Goal: Use online tool/utility: Utilize a website feature to perform a specific function

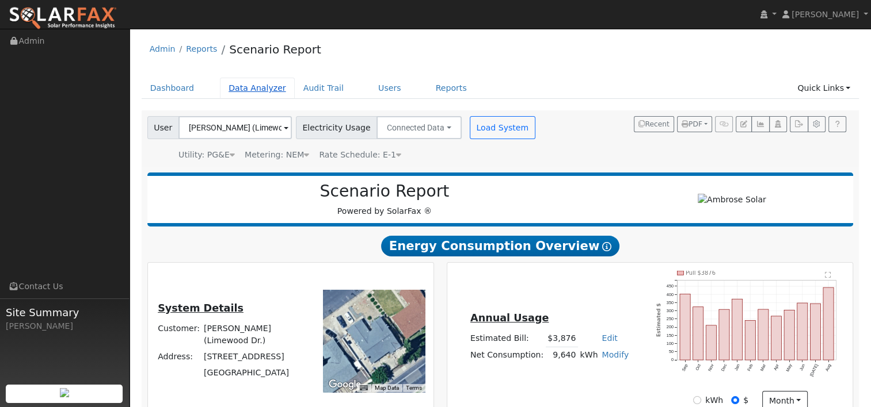
click at [250, 86] on link "Data Analyzer" at bounding box center [257, 88] width 75 height 21
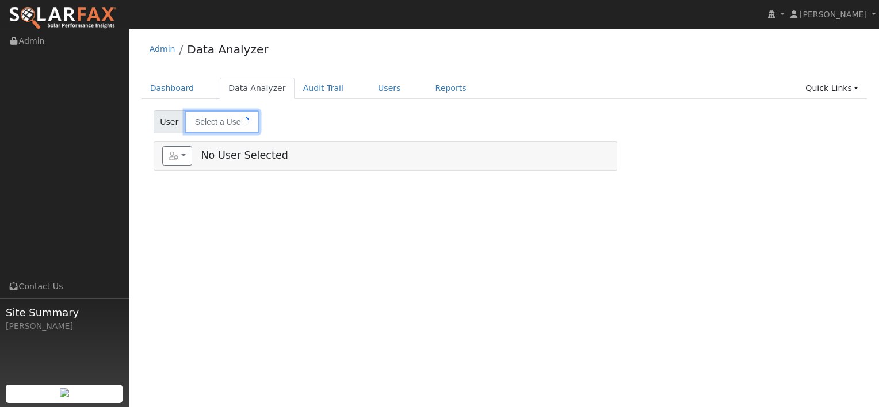
type input "[PERSON_NAME] (Limewood Dr.)"
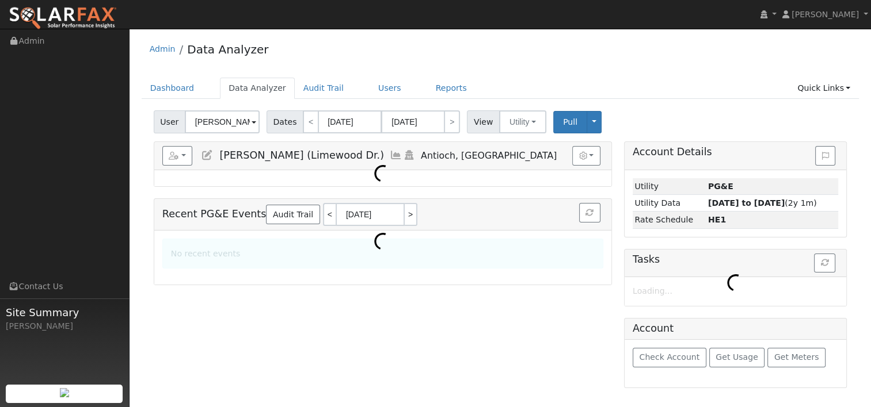
click at [252, 120] on span at bounding box center [254, 122] width 5 height 13
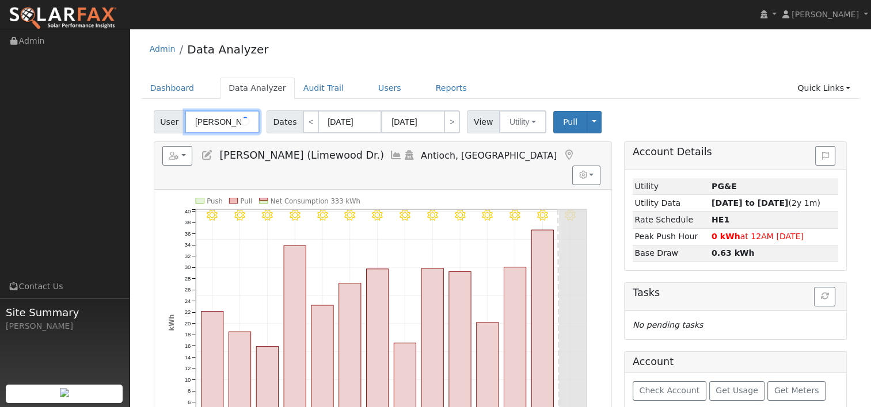
scroll to position [0, 71]
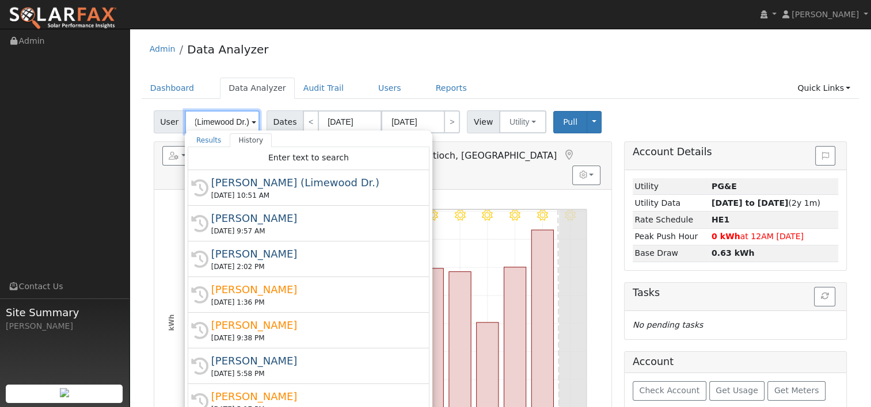
click at [236, 125] on input "Angie Ramandanes (Limewood Dr.)" at bounding box center [222, 122] width 75 height 23
click at [243, 120] on input "Angie Ramandanes (Limewood Dr.)" at bounding box center [222, 122] width 75 height 23
drag, startPoint x: 243, startPoint y: 120, endPoint x: 260, endPoint y: 123, distance: 17.5
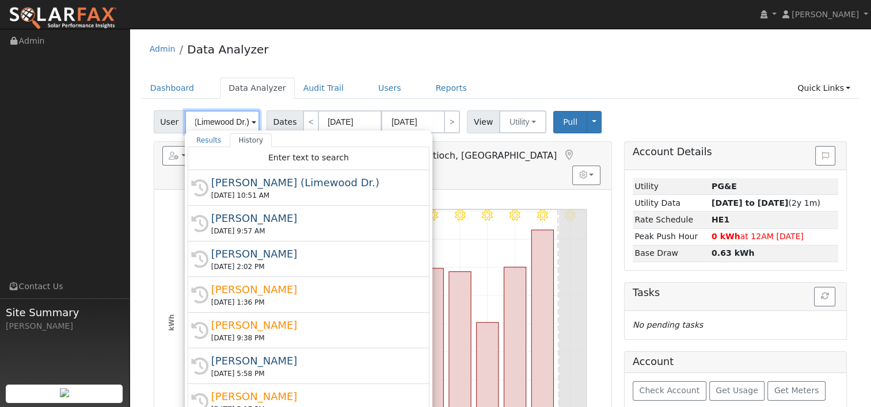
click at [260, 123] on div "User Angie Ramandanes (Limewood Dr.) Results History "Angie Ramandanes (Limewoo…" at bounding box center [207, 122] width 113 height 23
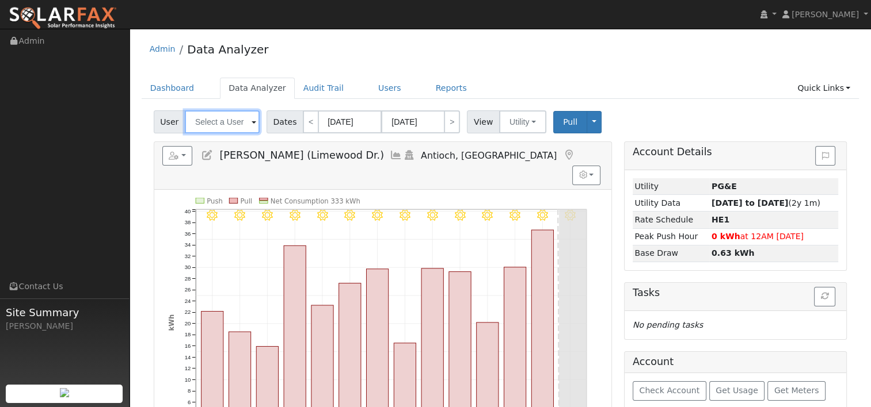
scroll to position [0, 0]
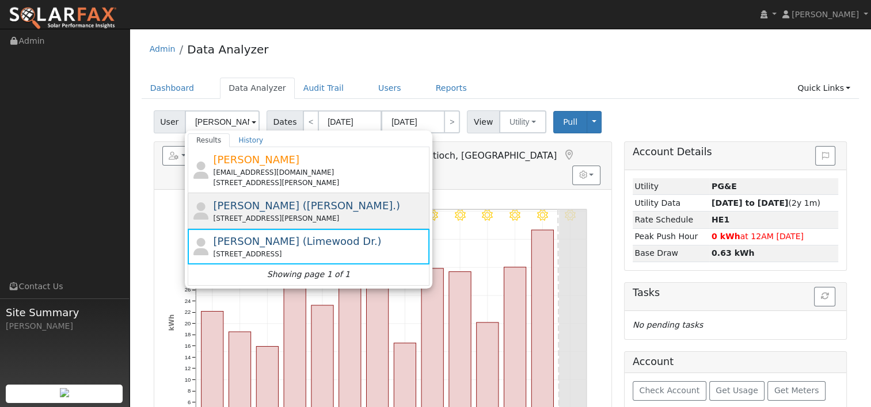
click at [322, 212] on div "Angie Ramandanes (Daphne Ct.) 116 Daphne Court, Antioch, CA 94509" at bounding box center [320, 211] width 214 height 26
type input "[PERSON_NAME] ([PERSON_NAME].)"
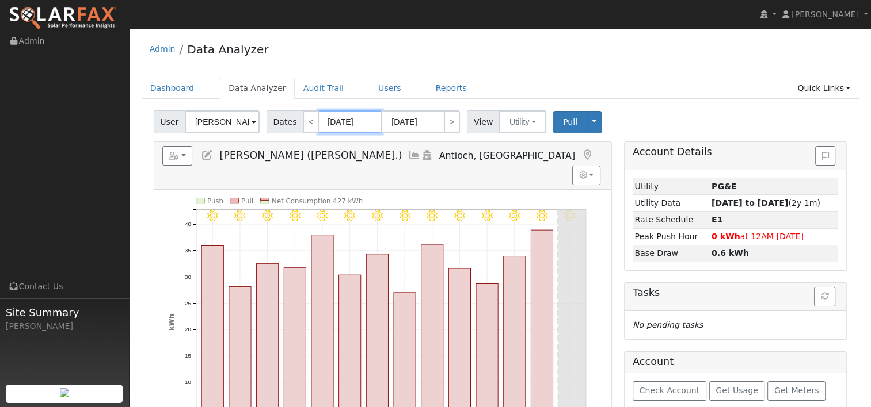
click at [345, 127] on input "09/04/2025" at bounding box center [349, 122] width 63 height 23
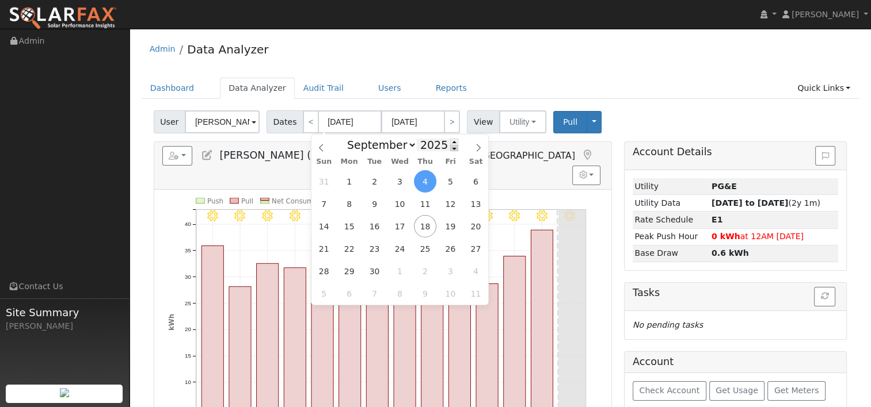
click at [450, 150] on span at bounding box center [454, 148] width 8 height 6
type input "2024"
click at [378, 230] on span "17" at bounding box center [374, 226] width 22 height 22
type input "09/17/2024"
type input "09/30/2024"
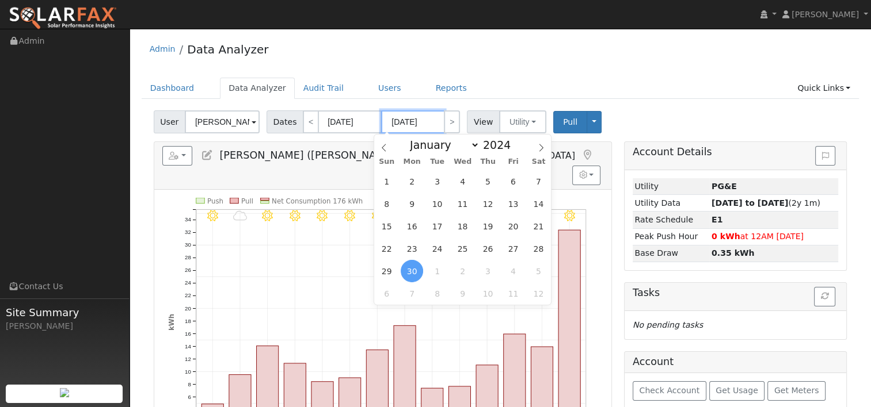
click at [420, 120] on input "09/30/2024" at bounding box center [412, 122] width 63 height 23
click at [513, 143] on span at bounding box center [517, 142] width 8 height 6
type input "2025"
click at [435, 228] on span "16" at bounding box center [437, 226] width 22 height 22
type input "[DATE]"
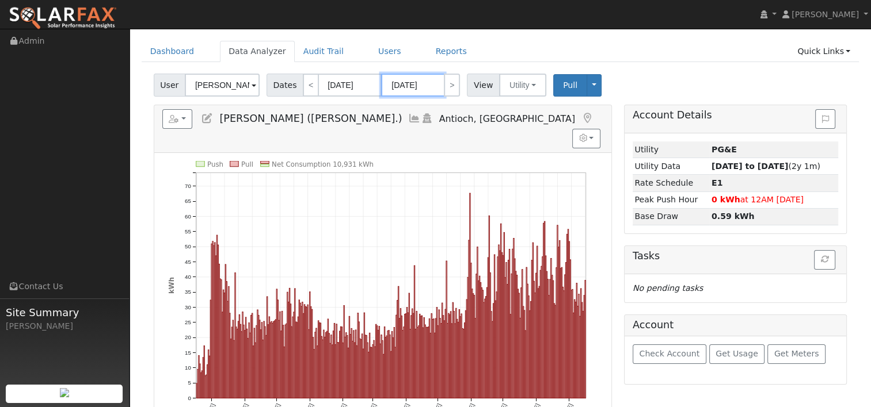
scroll to position [58, 0]
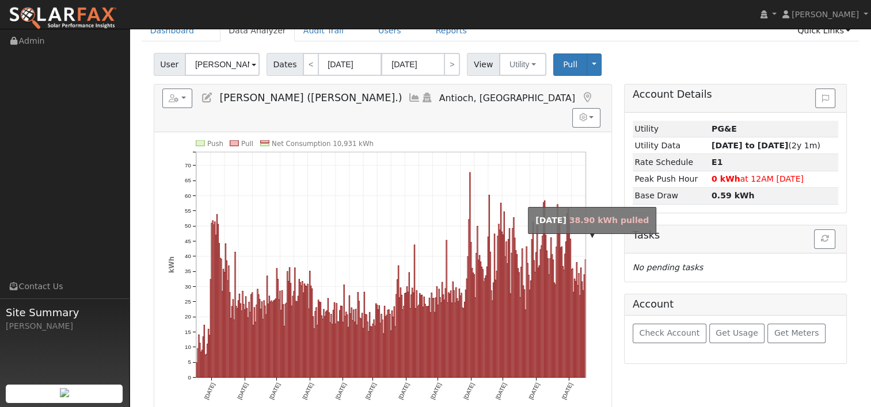
click at [585, 319] on rect "onclick=""" at bounding box center [585, 319] width 1 height 118
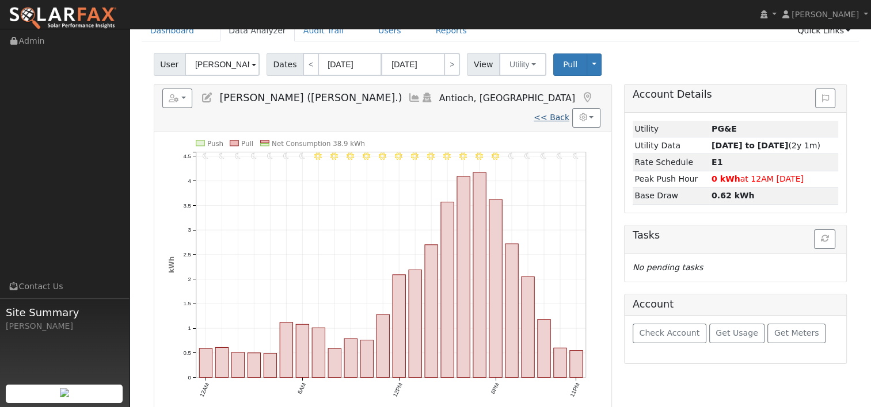
click at [550, 113] on link "<< Back" at bounding box center [552, 117] width 36 height 9
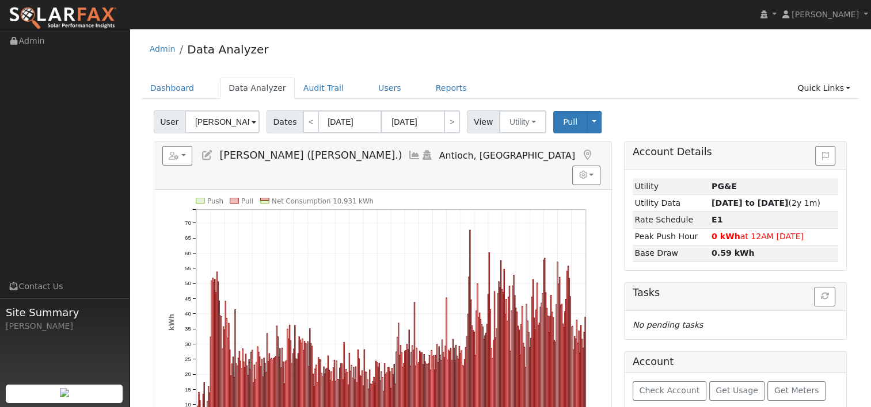
scroll to position [58, 0]
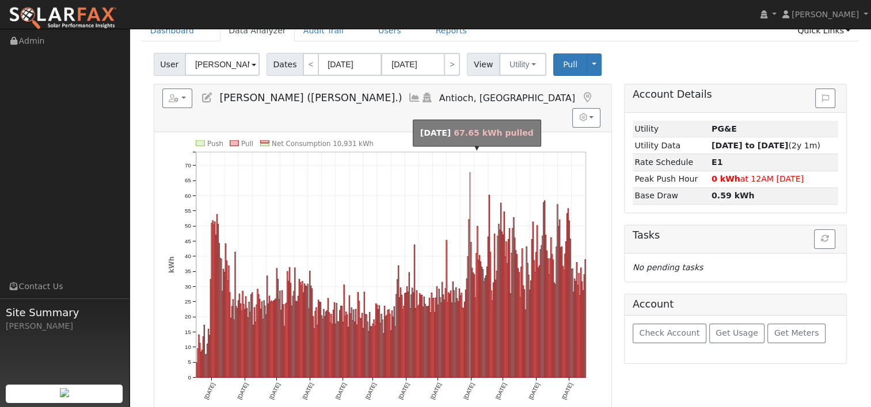
click at [470, 173] on rect "onclick=""" at bounding box center [470, 275] width 1 height 205
type input "05/31/2025"
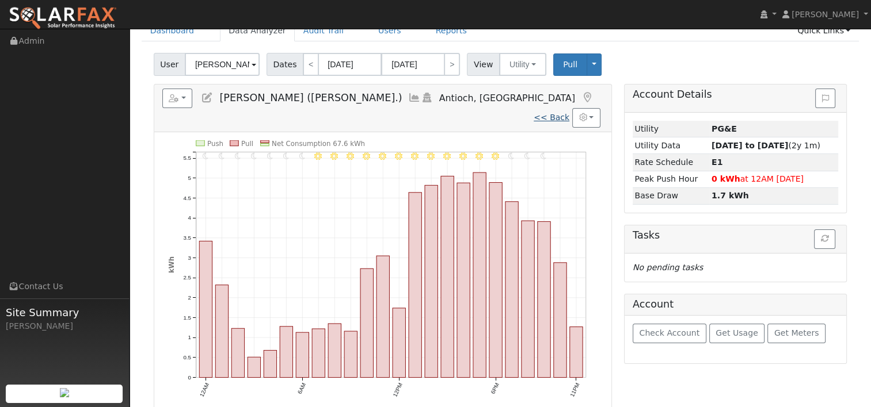
click at [555, 113] on link "<< Back" at bounding box center [552, 117] width 36 height 9
type input "[DATE]"
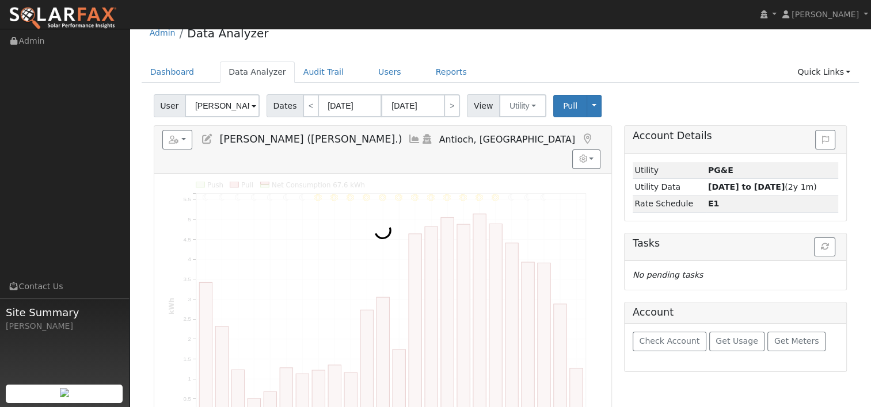
scroll to position [0, 0]
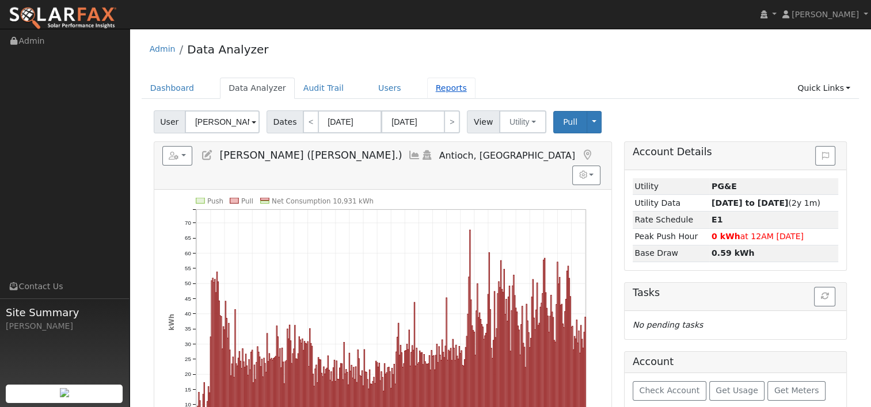
click at [427, 90] on link "Reports" at bounding box center [451, 88] width 48 height 21
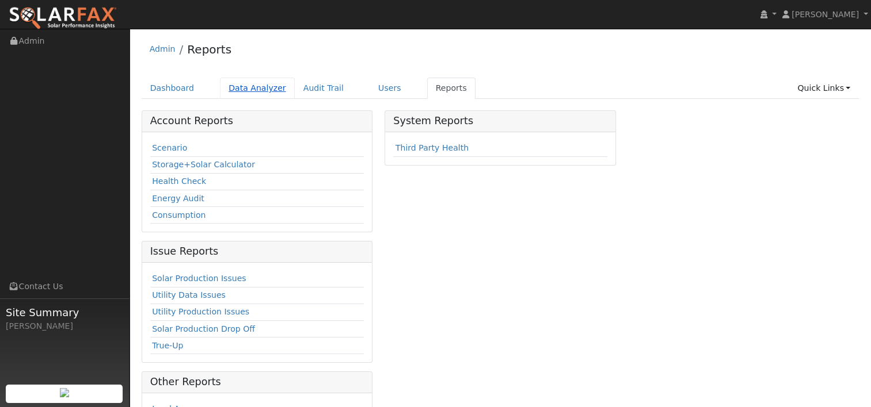
click at [242, 87] on link "Data Analyzer" at bounding box center [257, 88] width 75 height 21
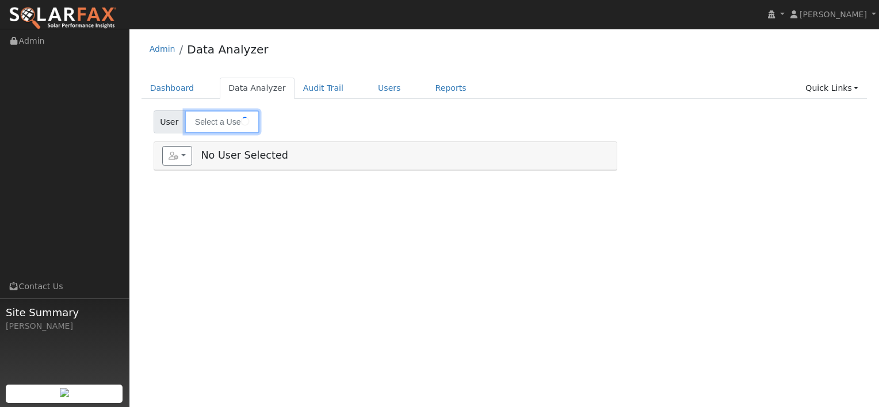
type input "[PERSON_NAME] ([PERSON_NAME].)"
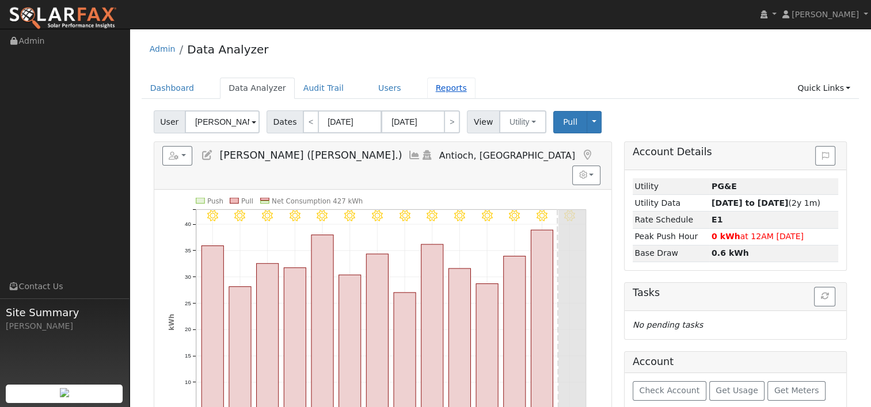
click at [427, 85] on link "Reports" at bounding box center [451, 88] width 48 height 21
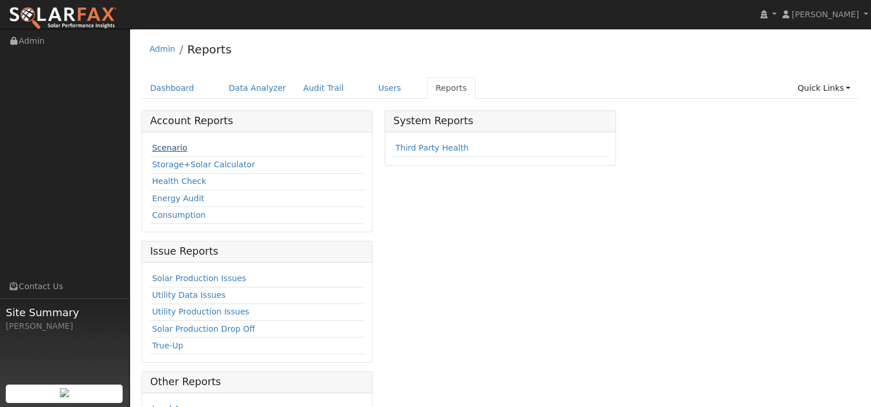
click at [163, 147] on link "Scenario" at bounding box center [169, 147] width 35 height 9
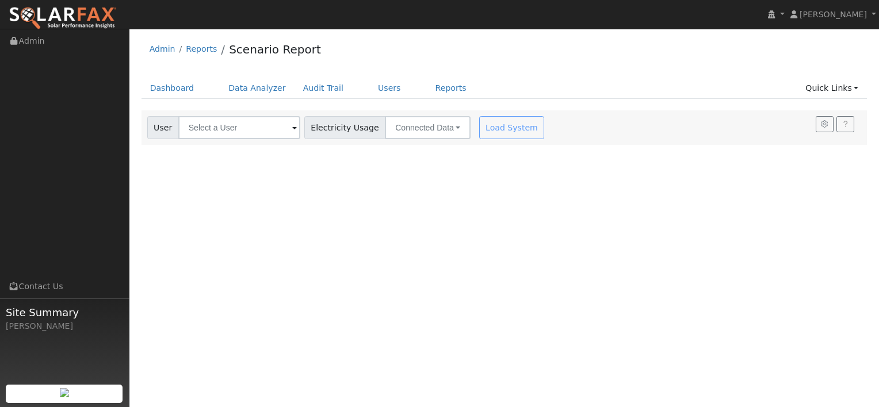
click at [292, 124] on span at bounding box center [294, 128] width 5 height 13
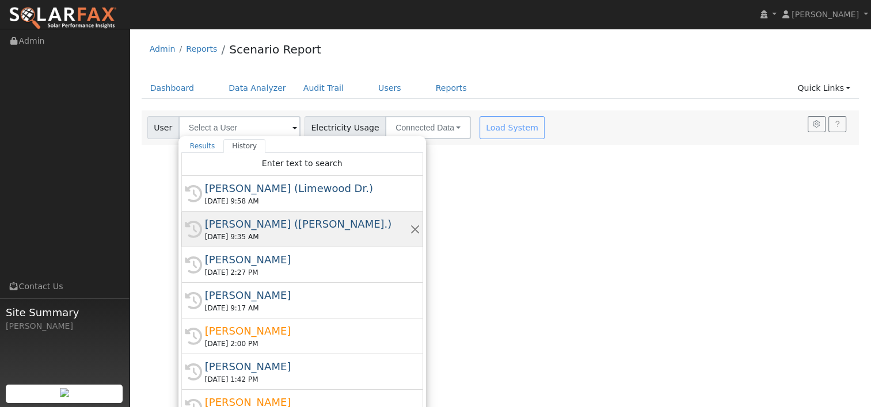
click at [263, 230] on div "[PERSON_NAME] ([PERSON_NAME].)" at bounding box center [307, 224] width 205 height 16
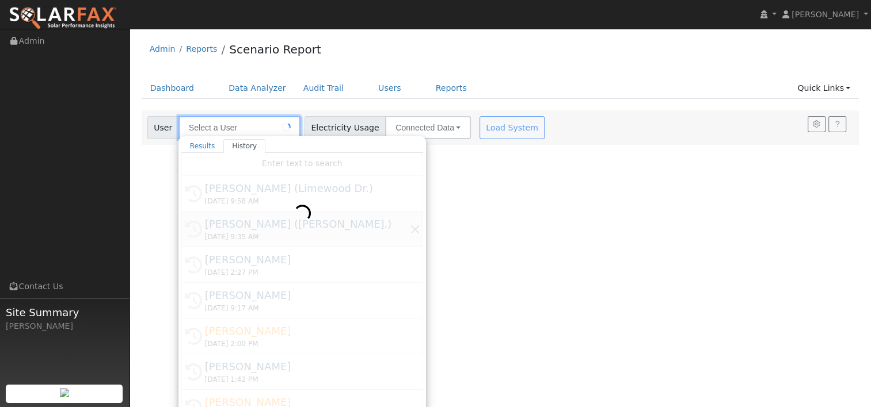
type input "[PERSON_NAME] ([PERSON_NAME].)"
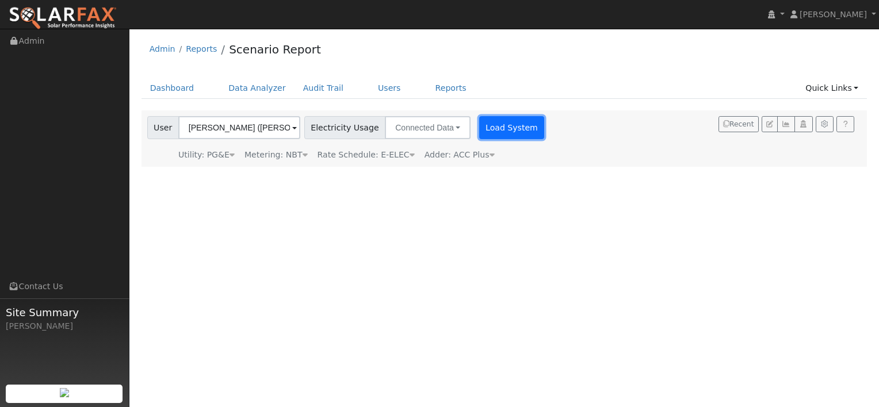
click at [490, 128] on button "Load System" at bounding box center [512, 127] width 66 height 23
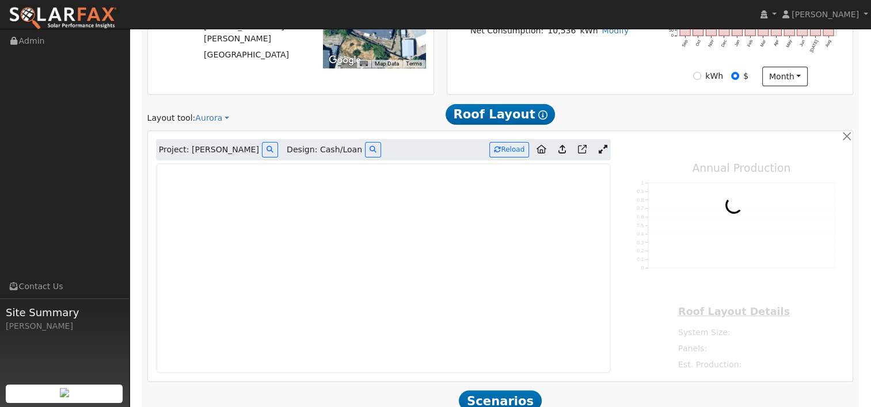
scroll to position [345, 0]
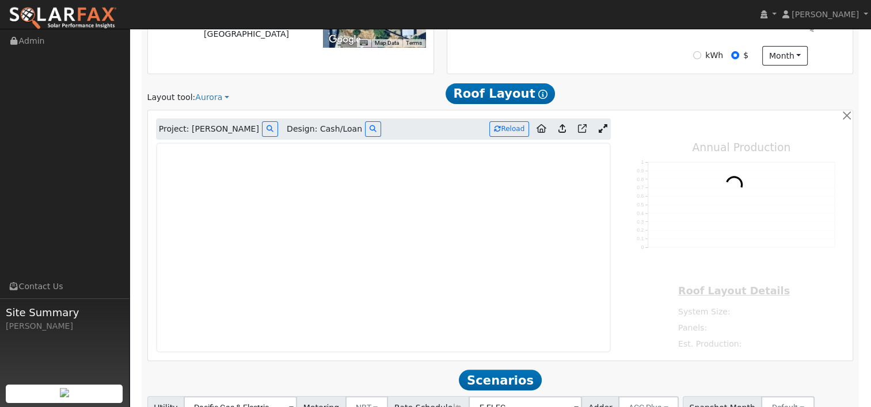
type input "16009"
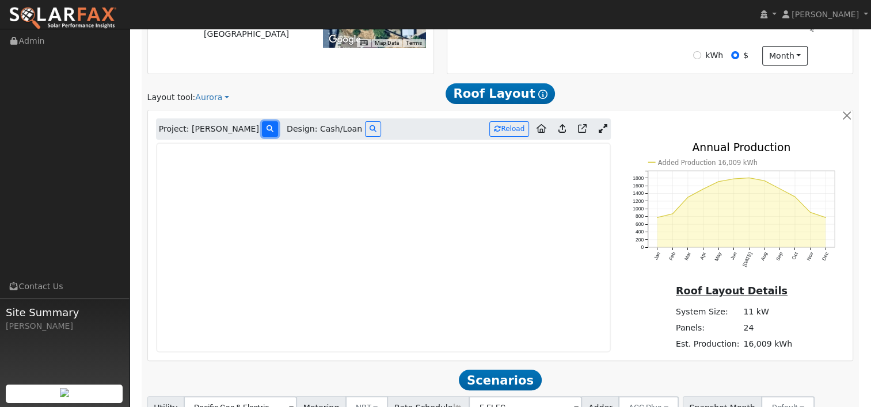
click at [266, 127] on icon at bounding box center [269, 128] width 7 height 7
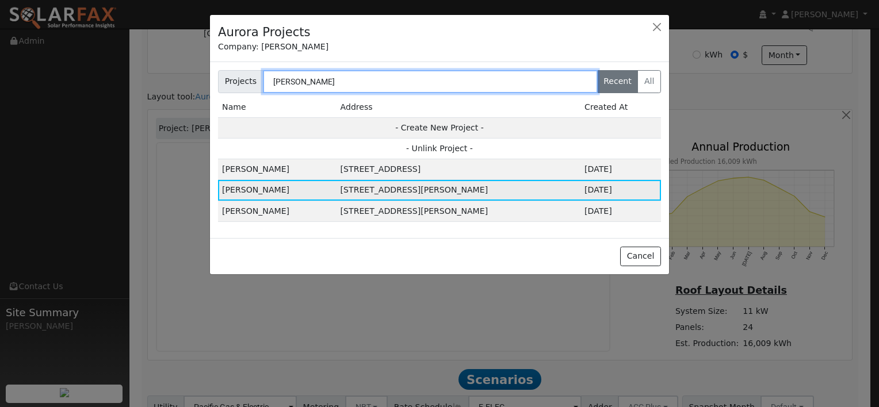
type input "[PERSON_NAME]"
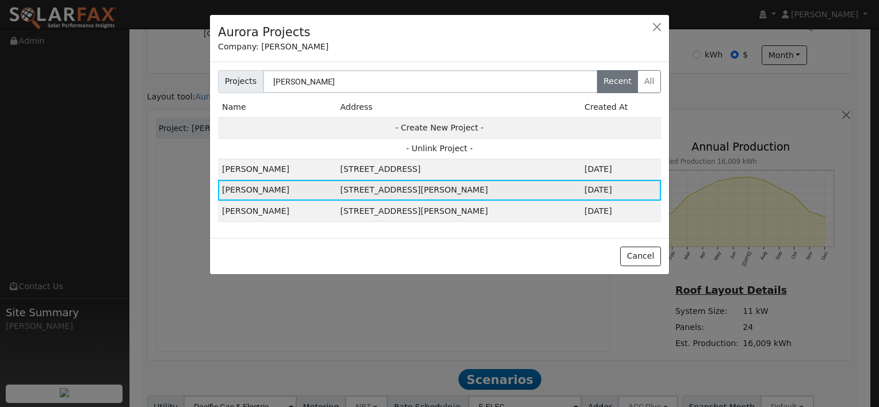
click at [416, 189] on td "[STREET_ADDRESS][PERSON_NAME]" at bounding box center [459, 190] width 244 height 21
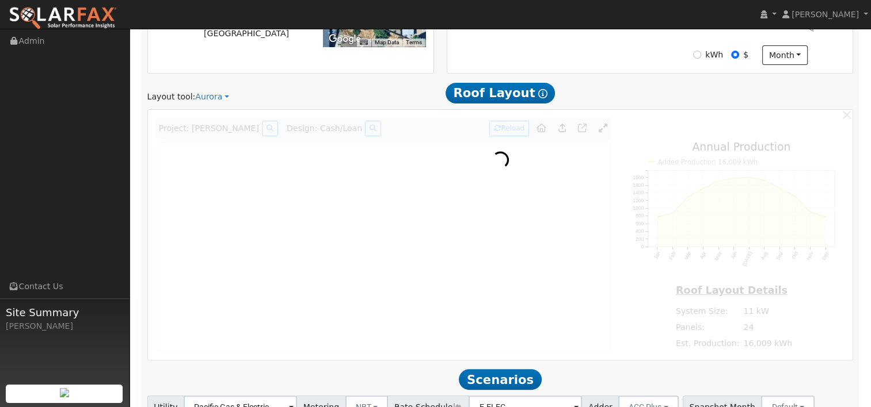
scroll to position [347, 0]
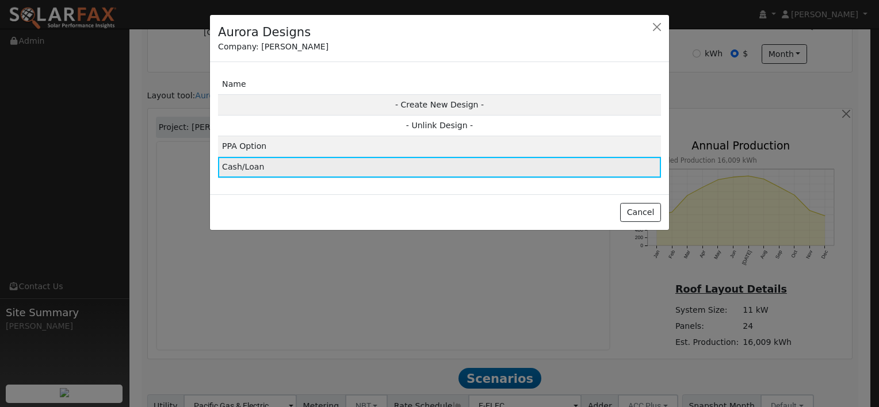
click at [256, 170] on td "Cash/Loan" at bounding box center [439, 167] width 443 height 21
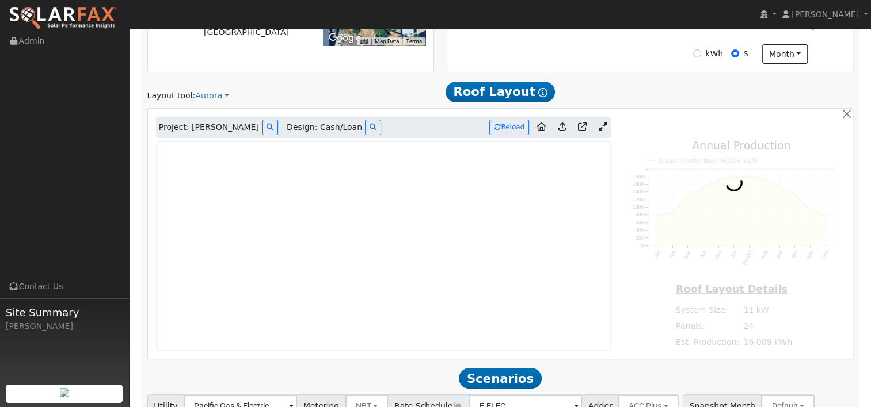
click at [605, 124] on icon at bounding box center [602, 127] width 9 height 9
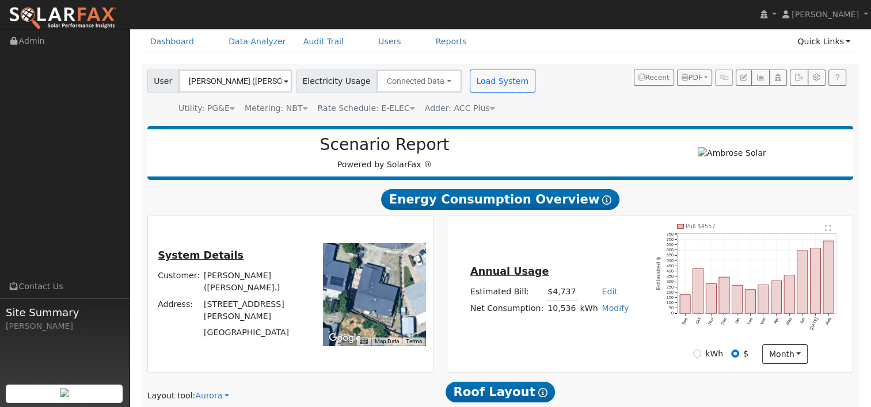
scroll to position [59, 0]
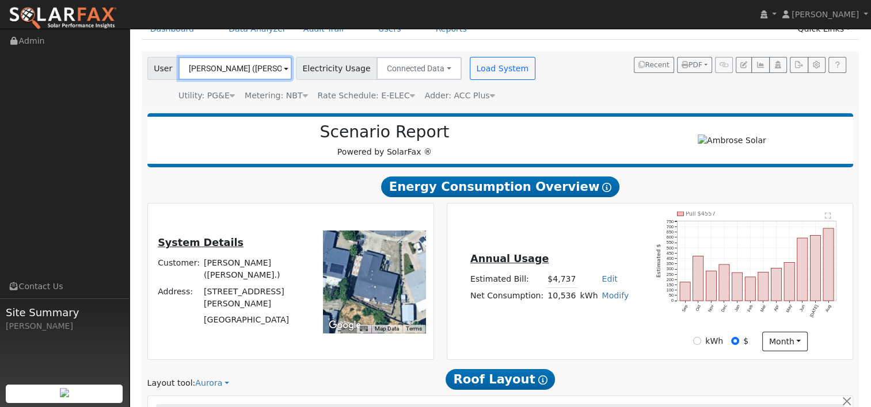
click at [283, 70] on input "[PERSON_NAME] ([PERSON_NAME].)" at bounding box center [234, 68] width 113 height 23
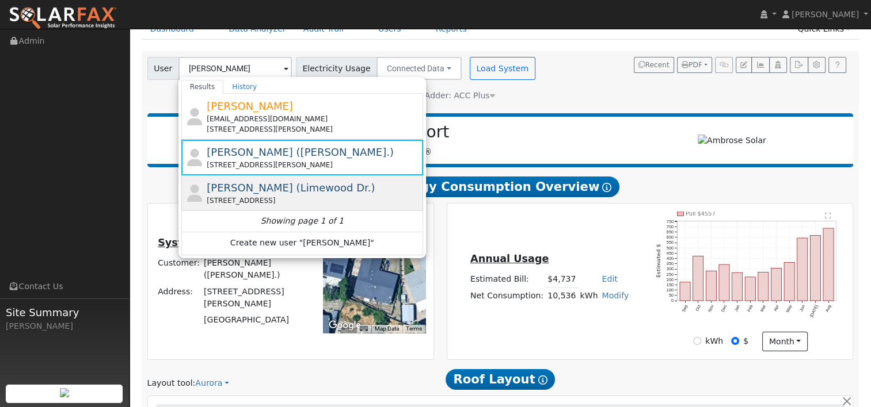
click at [262, 189] on span "[PERSON_NAME] (Limewood Dr.)" at bounding box center [291, 188] width 168 height 12
type input "[PERSON_NAME] (Limewood Dr.)"
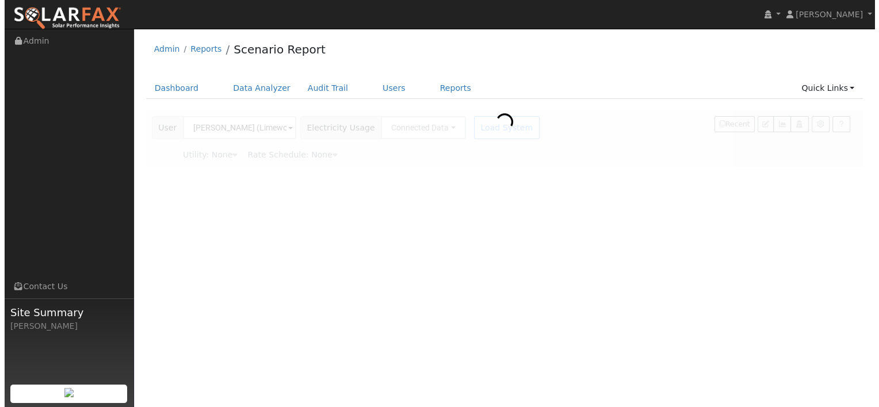
scroll to position [0, 0]
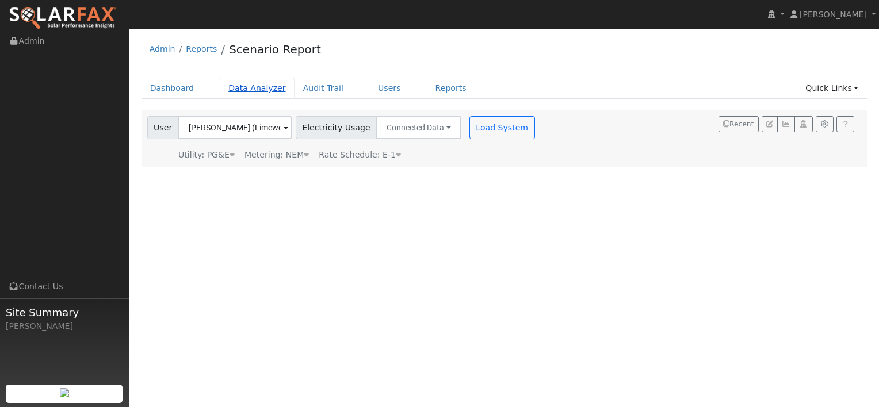
click at [246, 84] on link "Data Analyzer" at bounding box center [257, 88] width 75 height 21
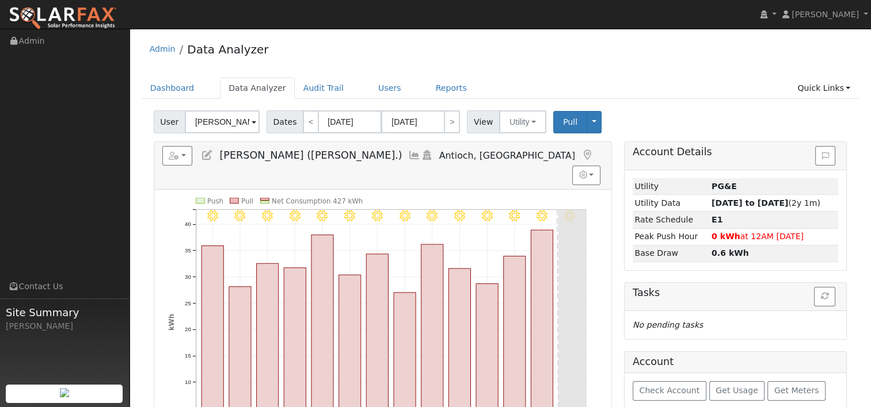
click at [253, 120] on span at bounding box center [254, 122] width 5 height 13
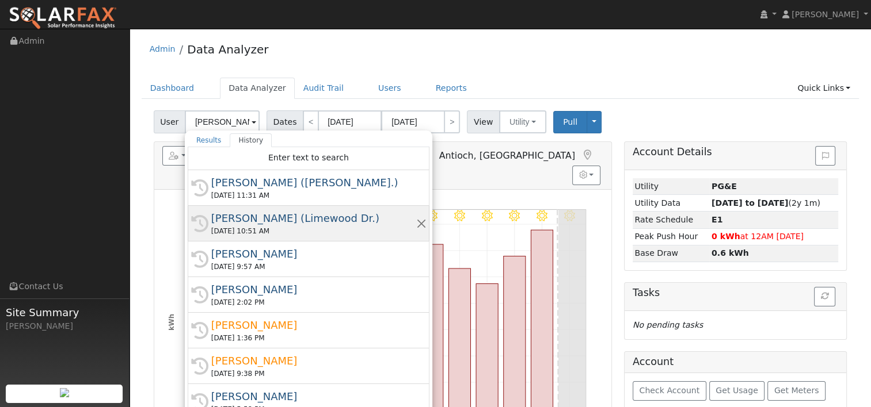
click at [288, 223] on div "[PERSON_NAME] (Limewood Dr.)" at bounding box center [313, 219] width 205 height 16
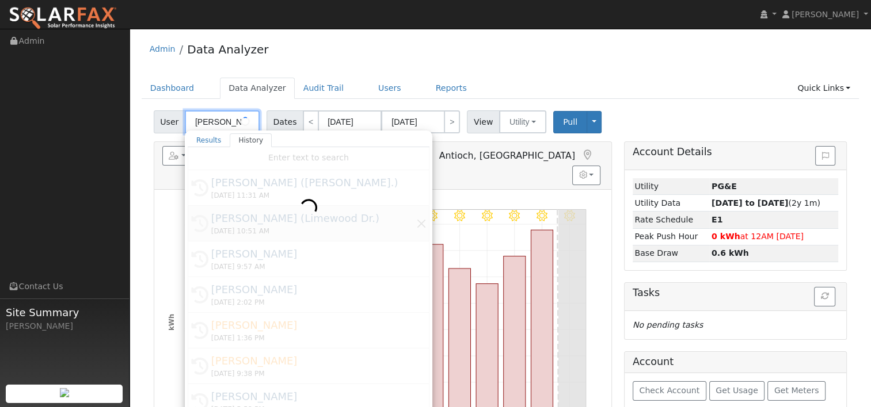
type input "[PERSON_NAME] (Limewood Dr.)"
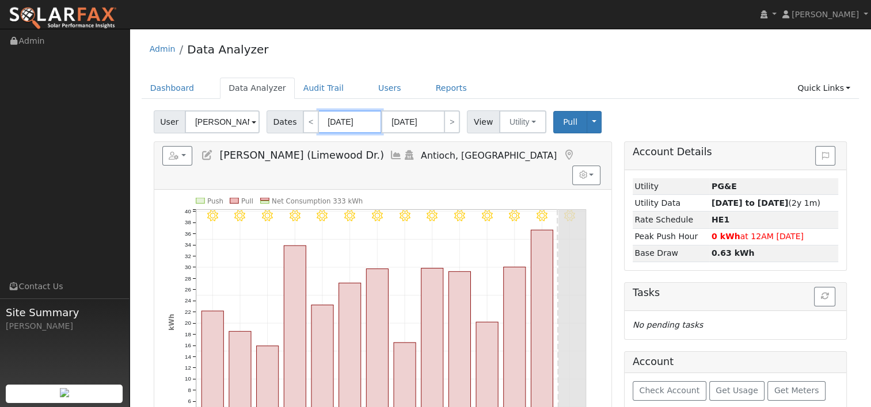
click at [355, 119] on input "09/04/2025" at bounding box center [349, 122] width 63 height 23
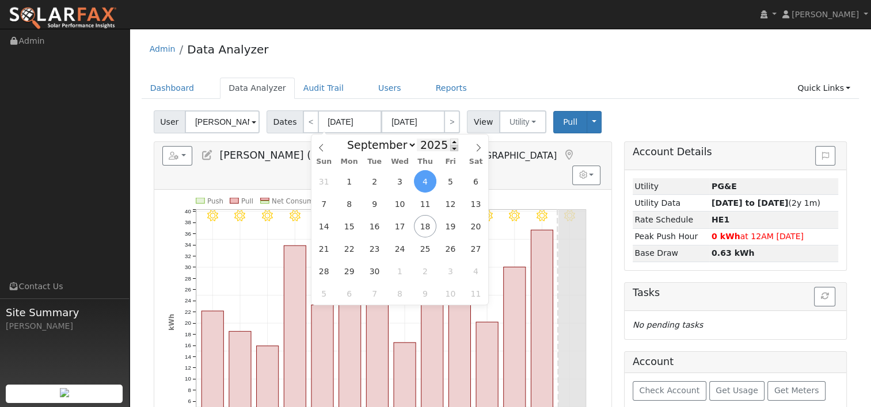
click at [450, 150] on span at bounding box center [454, 148] width 8 height 6
type input "2024"
click at [375, 226] on span "17" at bounding box center [374, 226] width 22 height 22
type input "09/17/2024"
type input "09/30/2024"
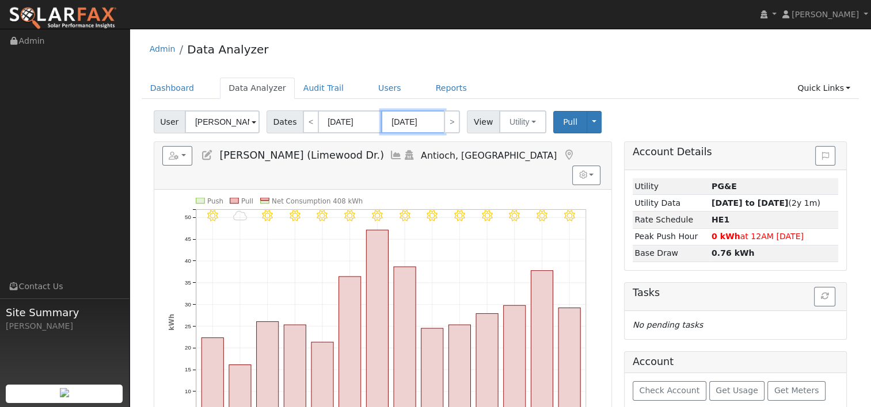
click at [419, 120] on input "09/30/2024" at bounding box center [412, 122] width 63 height 23
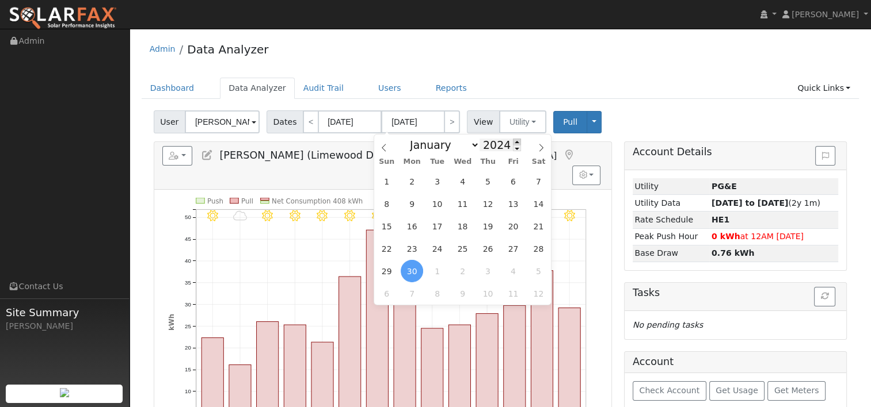
click at [513, 141] on span at bounding box center [517, 142] width 8 height 6
type input "2025"
click at [436, 226] on span "16" at bounding box center [437, 226] width 22 height 22
type input "09/16/2025"
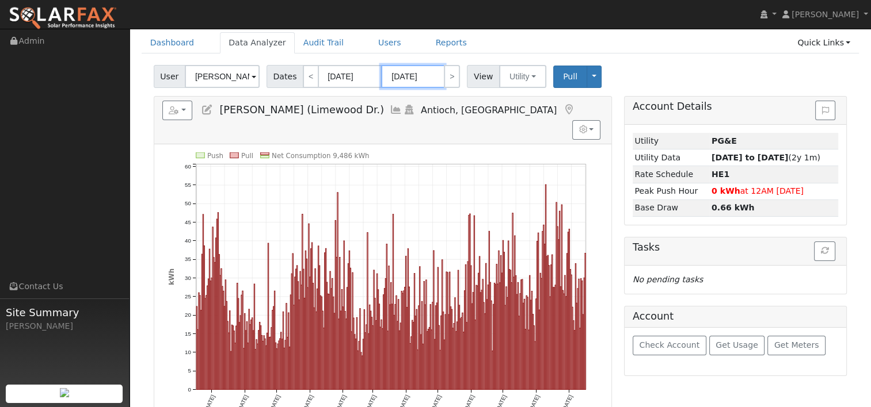
scroll to position [58, 0]
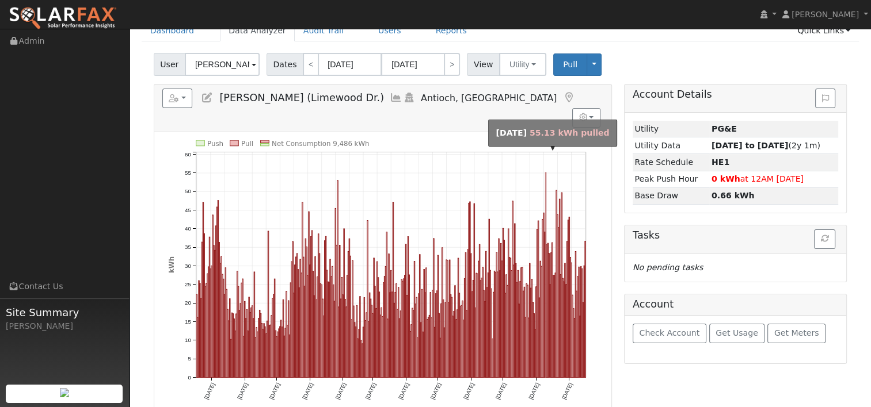
click at [546, 176] on rect "onclick=""" at bounding box center [546, 275] width 1 height 205
type input "08/10/2025"
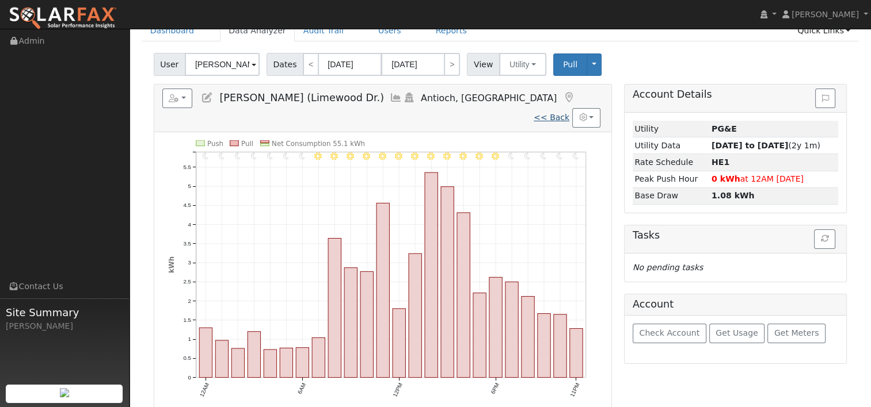
click at [559, 113] on link "<< Back" at bounding box center [552, 117] width 36 height 9
type input "09/17/2024"
type input "09/16/2025"
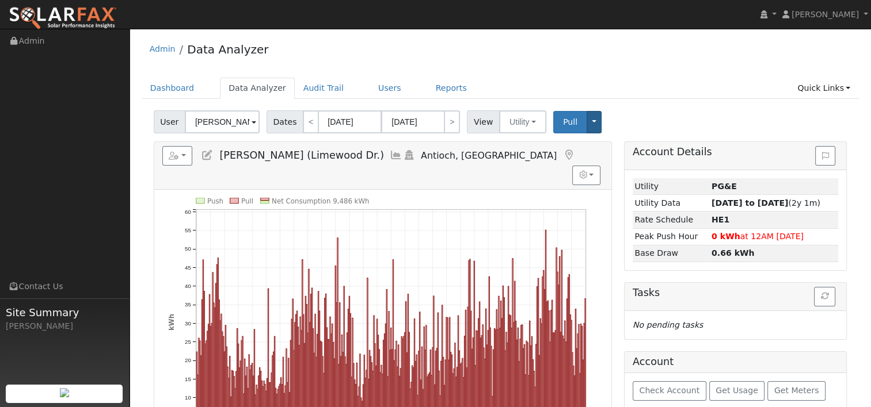
scroll to position [58, 0]
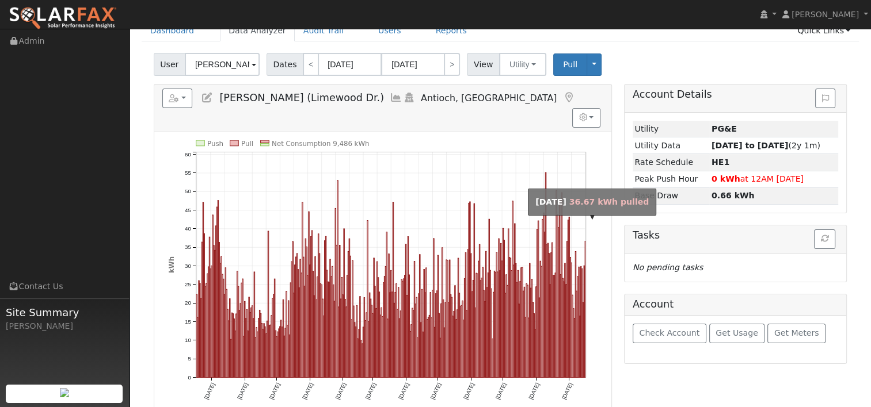
click at [585, 279] on rect "onclick=""" at bounding box center [585, 309] width 1 height 136
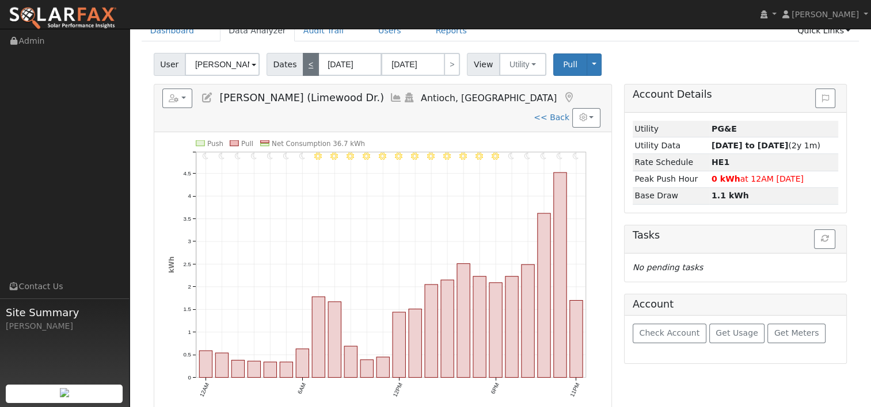
click at [303, 62] on link "<" at bounding box center [311, 64] width 16 height 23
type input "09/15/2025"
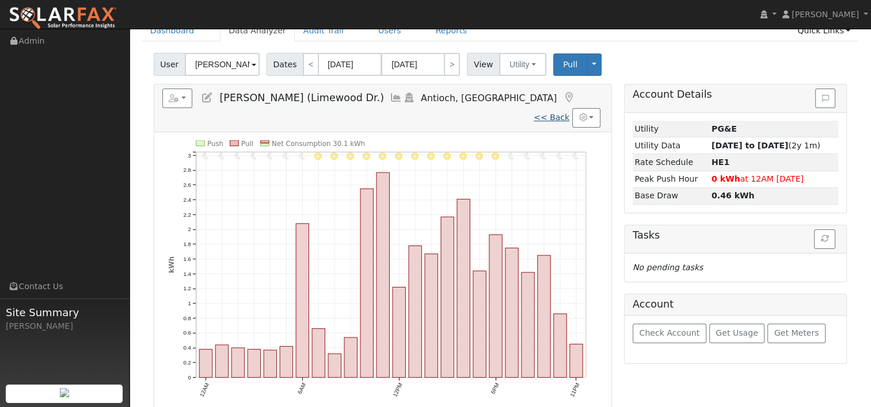
click at [562, 113] on link "<< Back" at bounding box center [552, 117] width 36 height 9
type input "09/17/2024"
type input "09/16/2025"
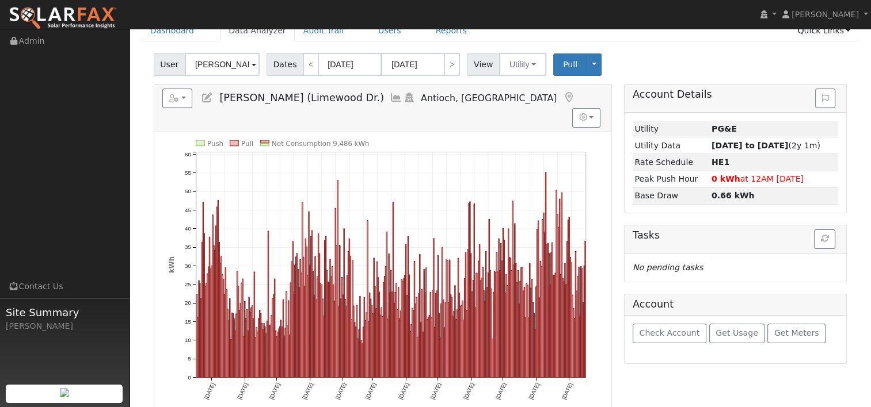
scroll to position [0, 0]
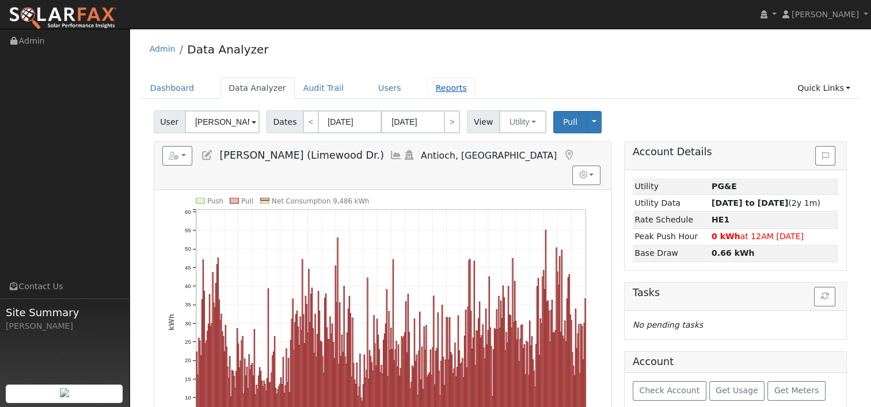
click at [427, 90] on link "Reports" at bounding box center [451, 88] width 48 height 21
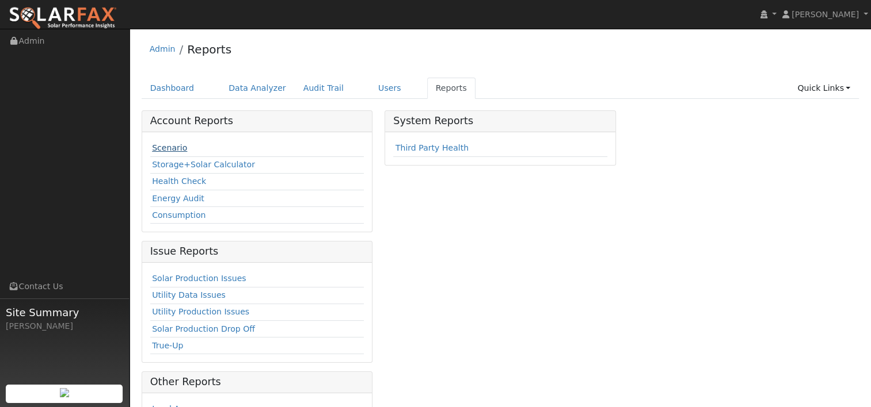
click at [165, 147] on link "Scenario" at bounding box center [169, 147] width 35 height 9
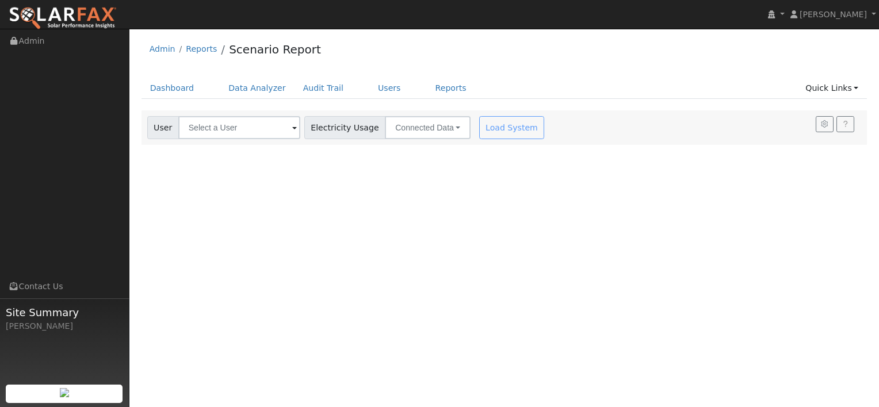
click at [292, 127] on span at bounding box center [294, 128] width 5 height 13
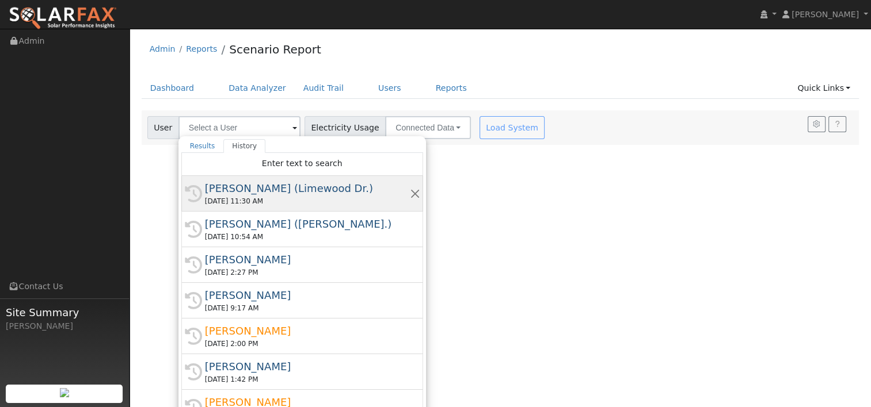
click at [267, 192] on div "[PERSON_NAME] (Limewood Dr.)" at bounding box center [307, 189] width 205 height 16
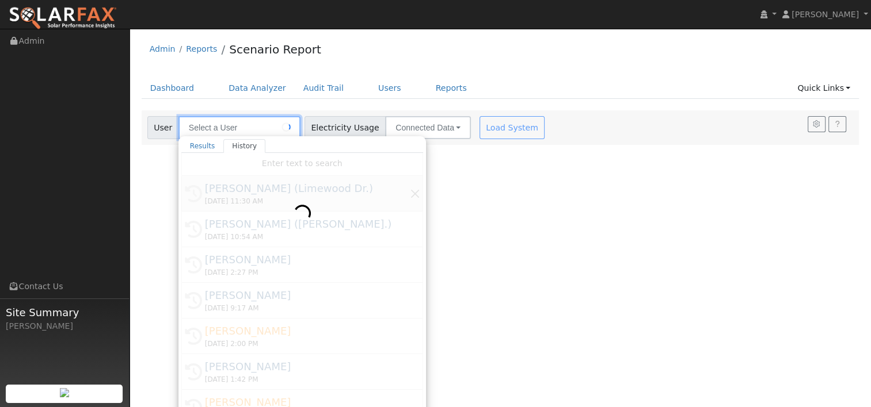
type input "[PERSON_NAME] (Limewood Dr.)"
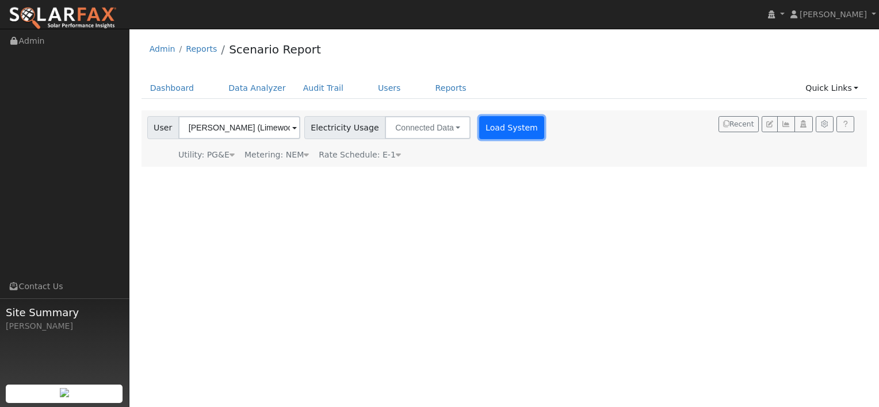
click at [490, 135] on button "Load System" at bounding box center [512, 127] width 66 height 23
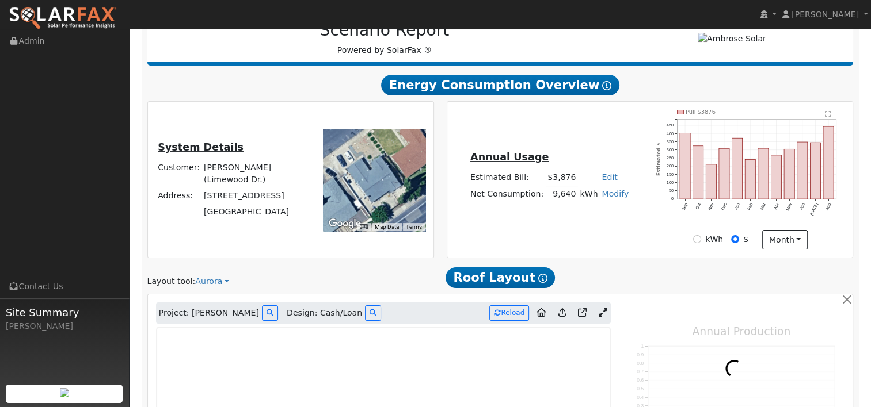
scroll to position [173, 0]
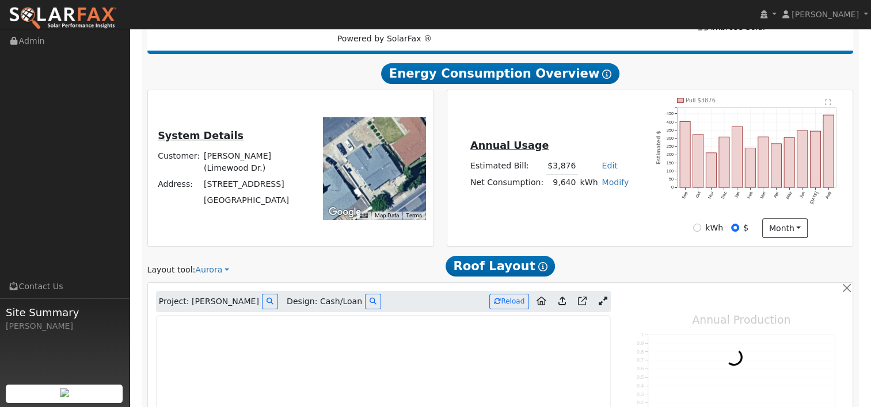
type input "11467"
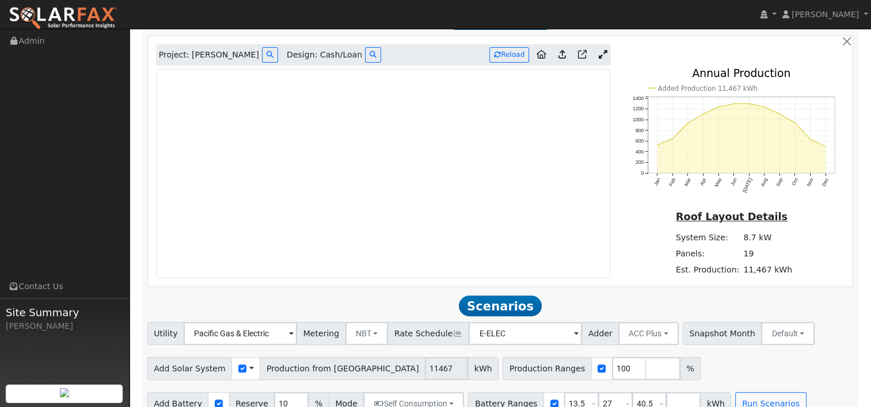
scroll to position [439, 0]
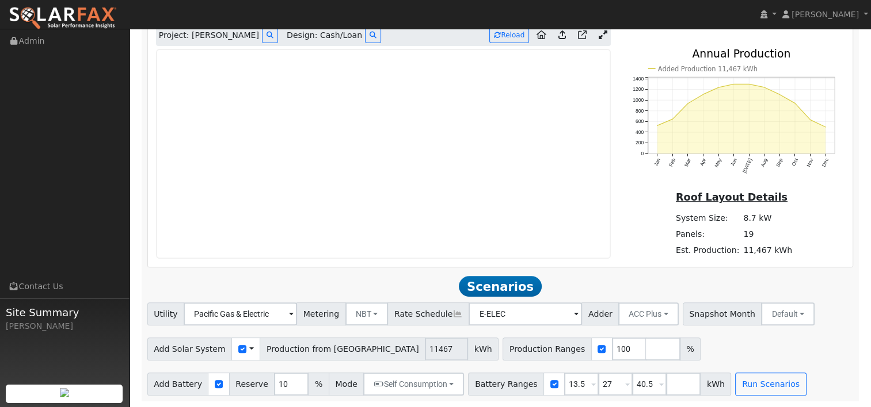
click at [602, 40] on link at bounding box center [602, 35] width 17 height 17
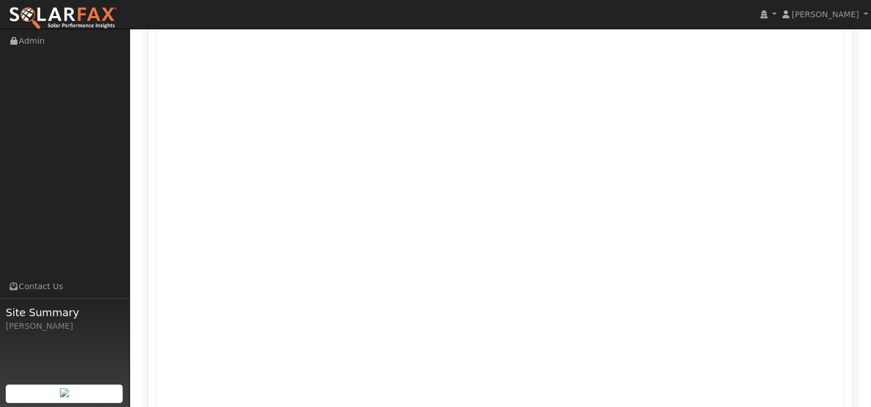
scroll to position [482, 0]
